Goal: Task Accomplishment & Management: Use online tool/utility

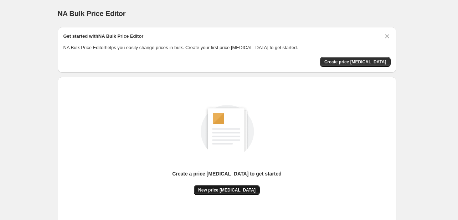
click at [239, 192] on span "New price [MEDICAL_DATA]" at bounding box center [226, 190] width 57 height 6
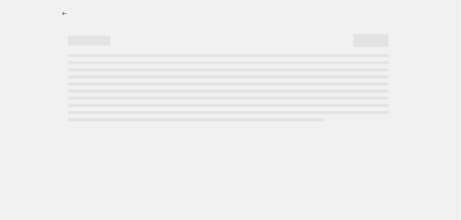
select select "percentage"
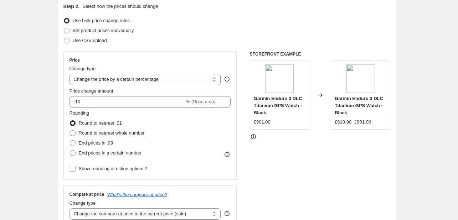
scroll to position [80, 0]
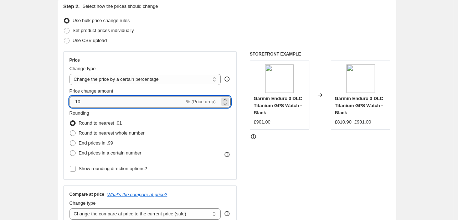
click at [83, 104] on input "-10" at bounding box center [126, 101] width 115 height 11
click at [80, 105] on input "-10" at bounding box center [126, 101] width 115 height 11
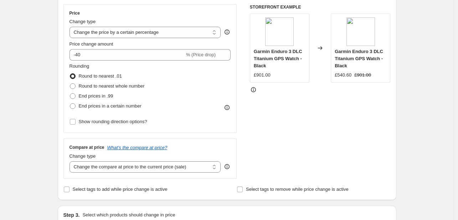
scroll to position [128, 0]
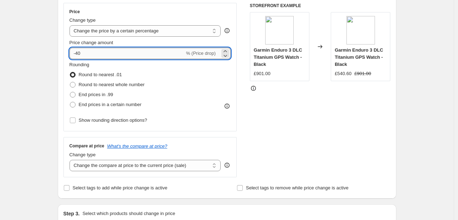
click at [86, 57] on input "-40" at bounding box center [126, 53] width 115 height 11
type input "-45"
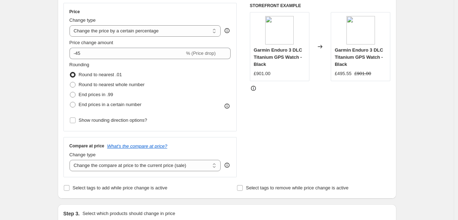
click at [59, 59] on div "Step 2. Select how the prices should change Use bulk price change rules Set pro…" at bounding box center [227, 74] width 338 height 250
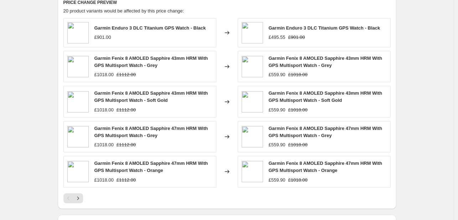
scroll to position [409, 0]
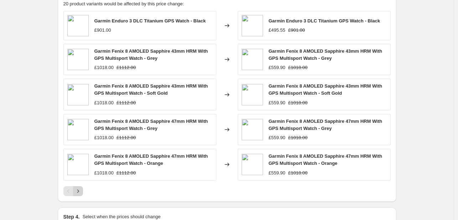
click at [80, 193] on icon "Next" at bounding box center [77, 191] width 7 height 7
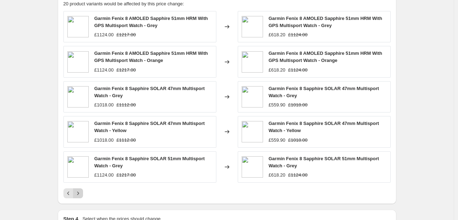
click at [79, 193] on icon "Next" at bounding box center [78, 193] width 2 height 3
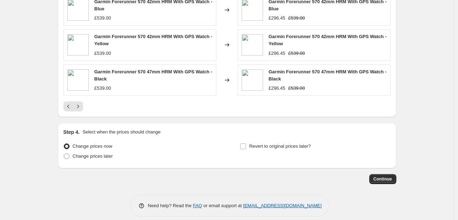
scroll to position [503, 0]
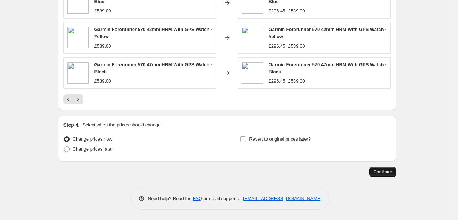
click at [387, 171] on span "Continue" at bounding box center [382, 172] width 19 height 6
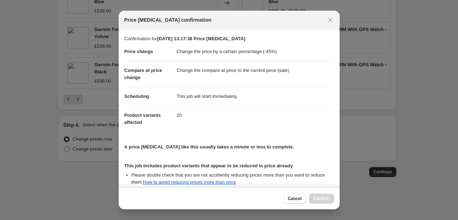
scroll to position [79, 0]
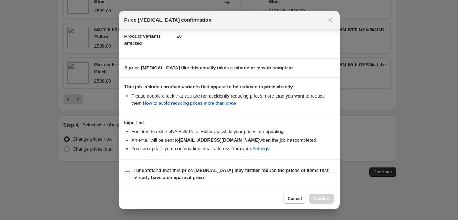
click at [152, 182] on label "I understand that this price [MEDICAL_DATA] may further reduce the prices of it…" at bounding box center [228, 174] width 209 height 17
click at [130, 177] on input "I understand that this price [MEDICAL_DATA] may further reduce the prices of it…" at bounding box center [128, 174] width 6 height 6
checkbox input "true"
click at [311, 198] on button "Confirm" at bounding box center [321, 199] width 25 height 10
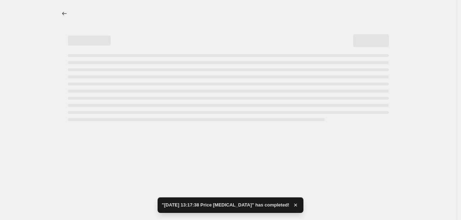
select select "percentage"
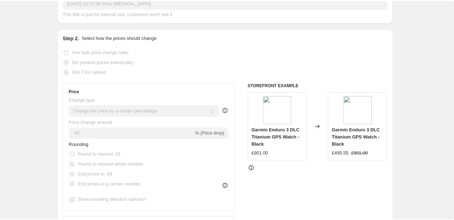
scroll to position [117, 0]
